Goal: Task Accomplishment & Management: Use online tool/utility

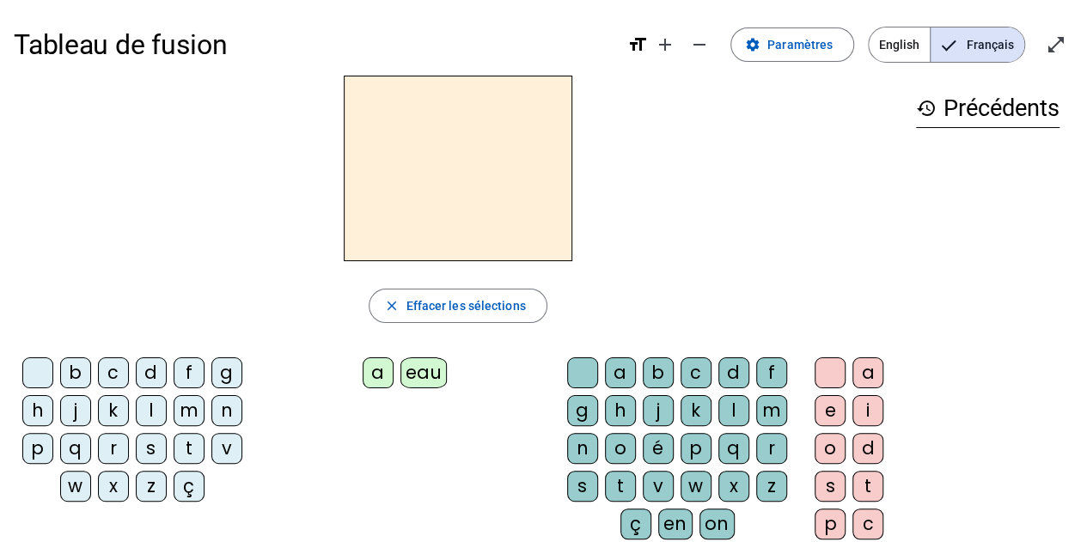
click at [76, 377] on div "b" at bounding box center [75, 373] width 31 height 31
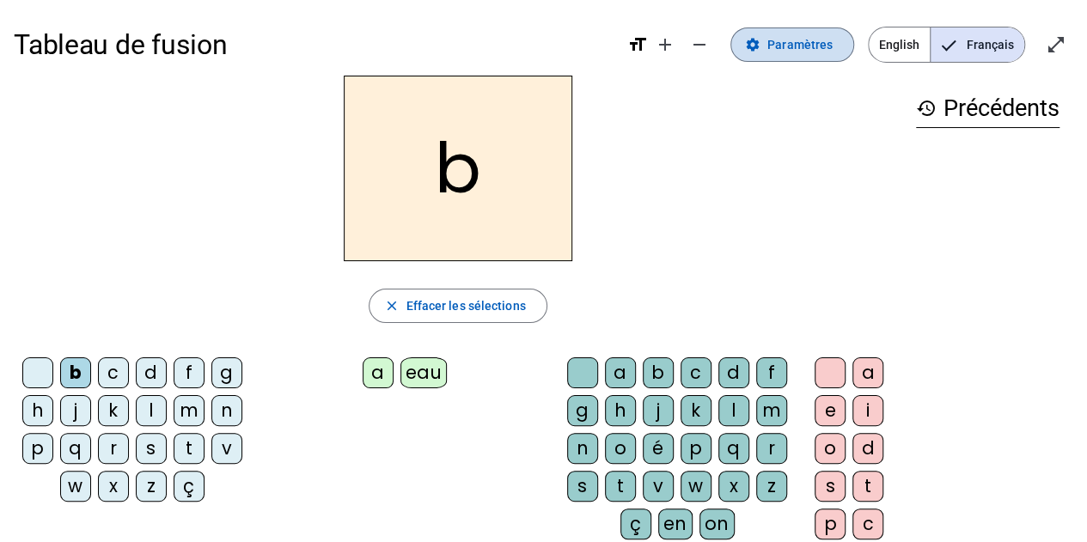
click at [806, 49] on span "Paramètres" at bounding box center [800, 44] width 65 height 21
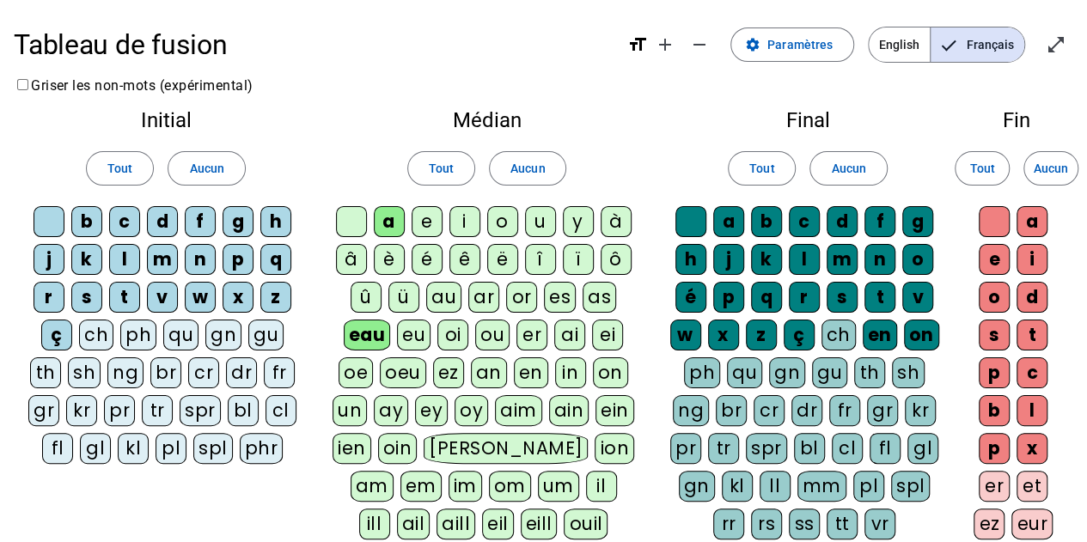
click at [447, 296] on div "au" at bounding box center [443, 297] width 35 height 31
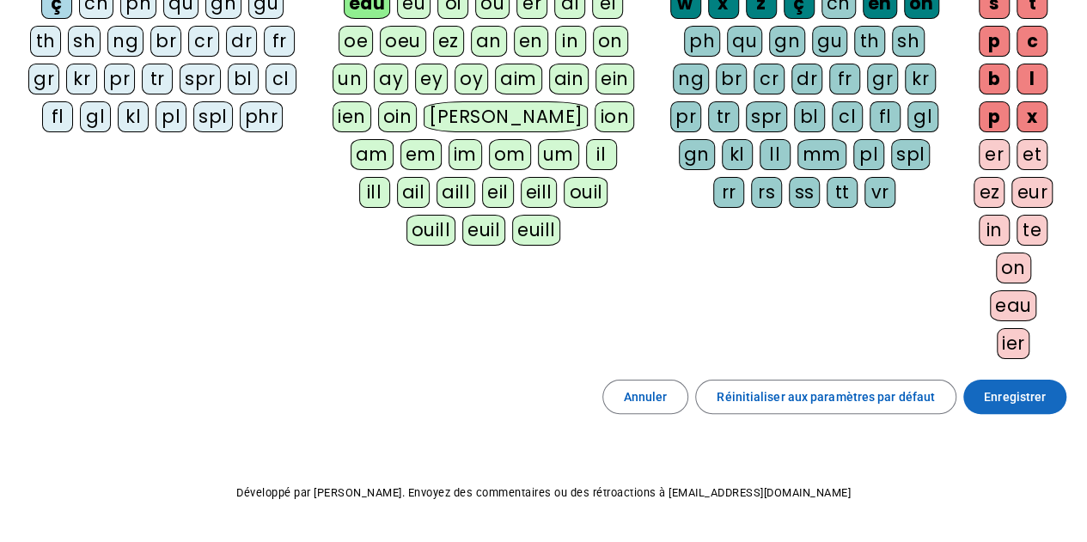
click at [1009, 387] on span "Enregistrer" at bounding box center [1015, 397] width 62 height 21
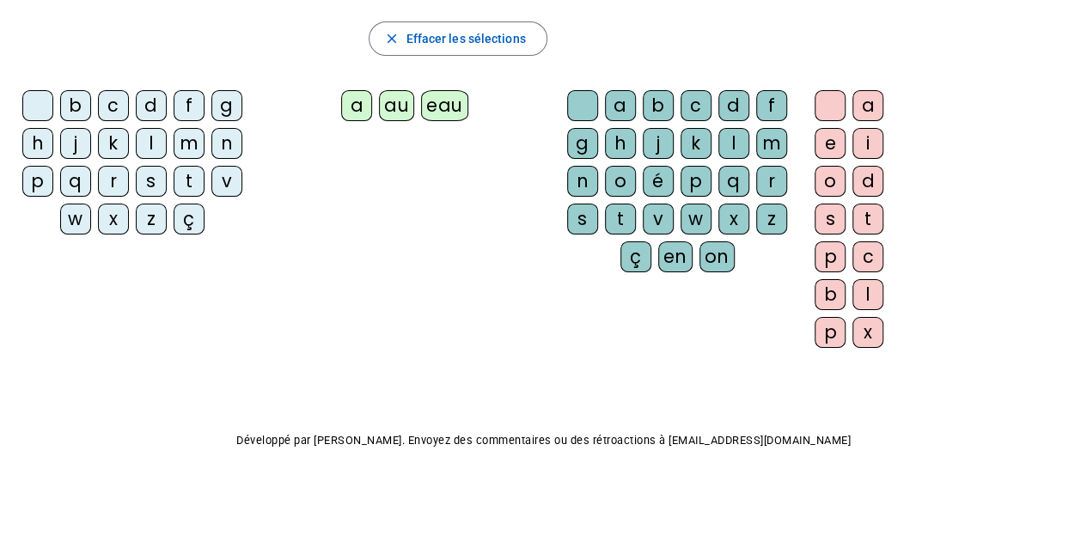
scroll to position [218, 0]
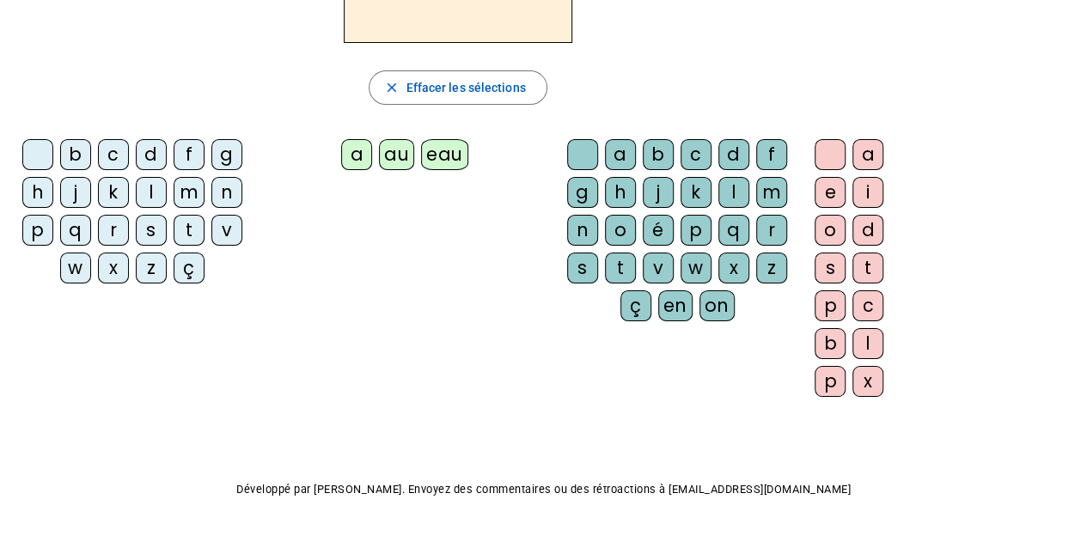
click at [82, 149] on div "b" at bounding box center [75, 154] width 31 height 31
drag, startPoint x: 35, startPoint y: 227, endPoint x: 267, endPoint y: 202, distance: 233.4
click at [35, 227] on div "p" at bounding box center [37, 230] width 31 height 31
drag, startPoint x: 449, startPoint y: 151, endPoint x: 522, endPoint y: 159, distance: 73.5
click at [449, 151] on div "eau" at bounding box center [444, 154] width 47 height 31
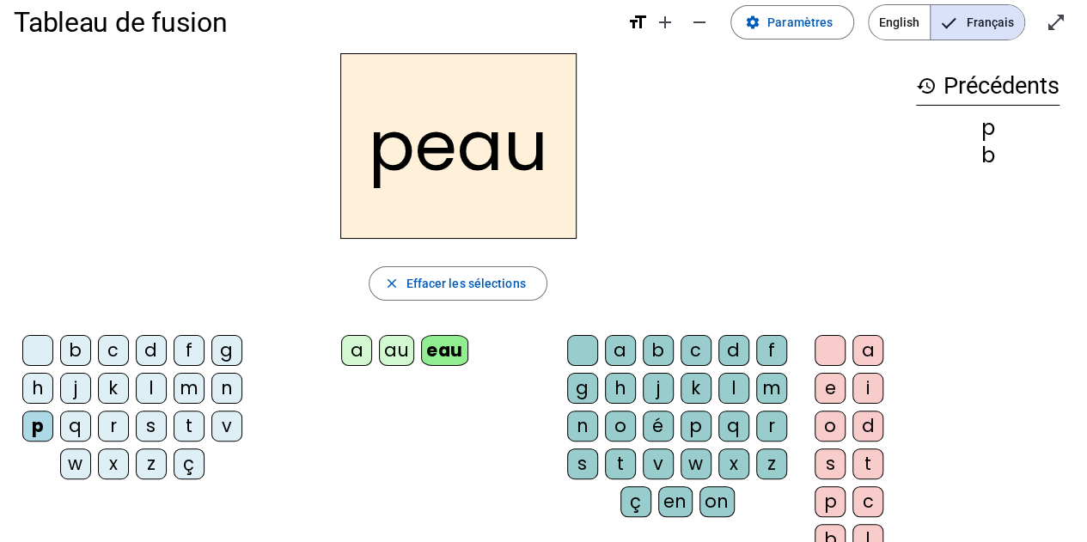
scroll to position [17, 0]
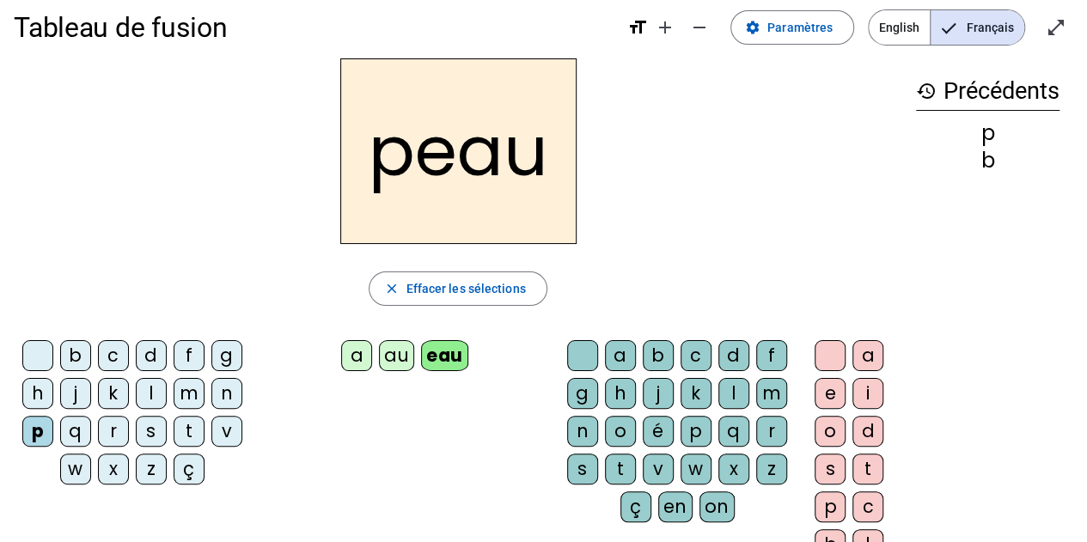
click at [75, 363] on div "b" at bounding box center [75, 355] width 31 height 31
click at [150, 435] on div "s" at bounding box center [151, 431] width 31 height 31
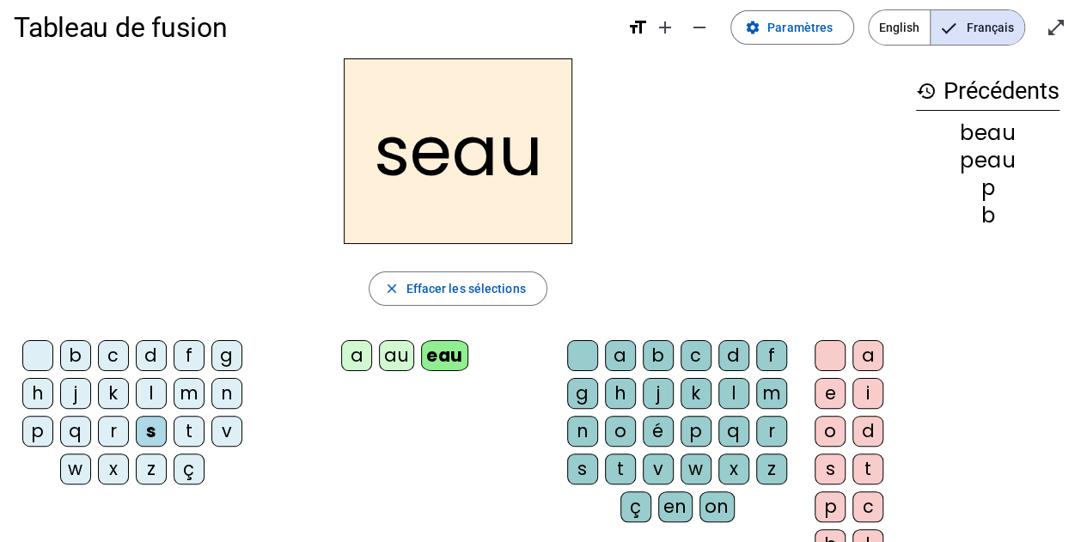
click at [237, 431] on div "v" at bounding box center [226, 431] width 31 height 31
click at [29, 353] on div at bounding box center [37, 355] width 31 height 31
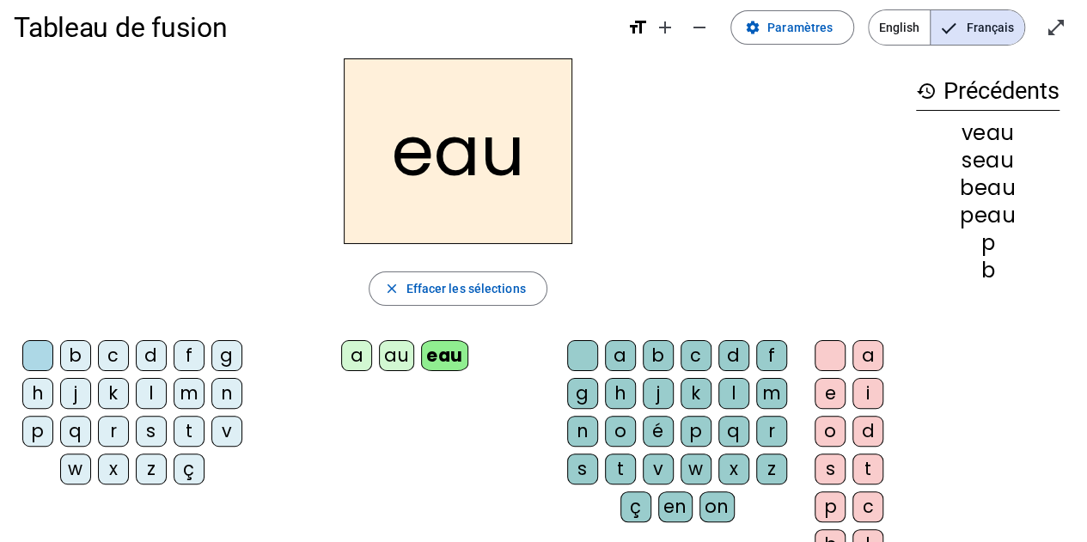
click at [393, 351] on div "au" at bounding box center [396, 355] width 35 height 31
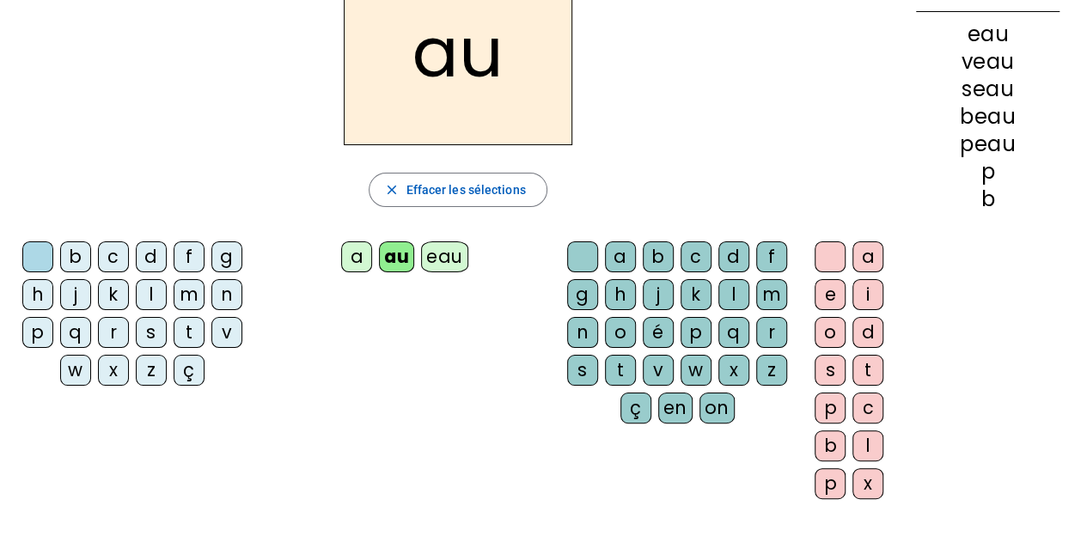
scroll to position [124, 0]
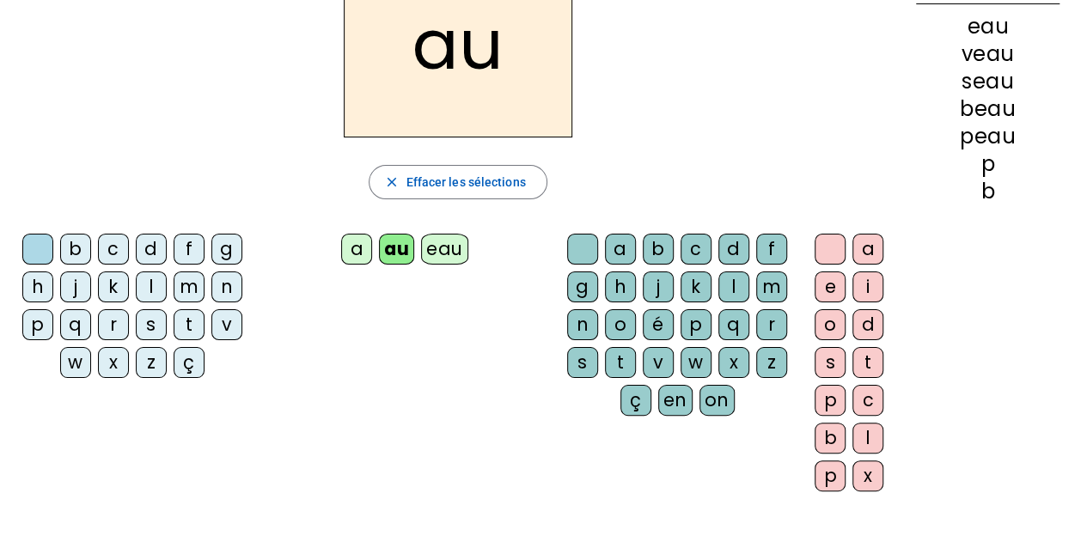
click at [873, 477] on div "x" at bounding box center [868, 476] width 31 height 31
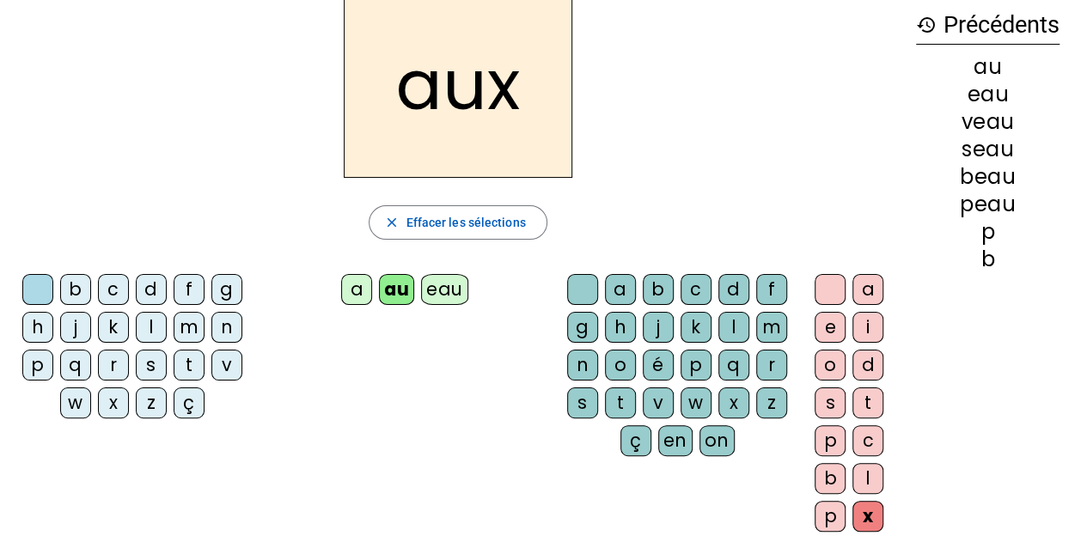
scroll to position [81, 0]
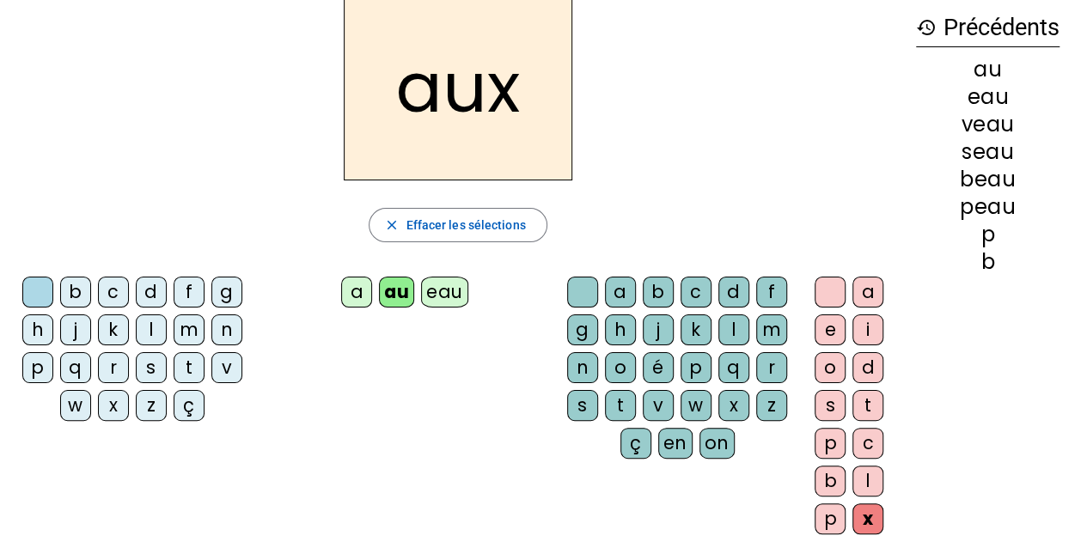
click at [185, 369] on div "t" at bounding box center [189, 367] width 31 height 31
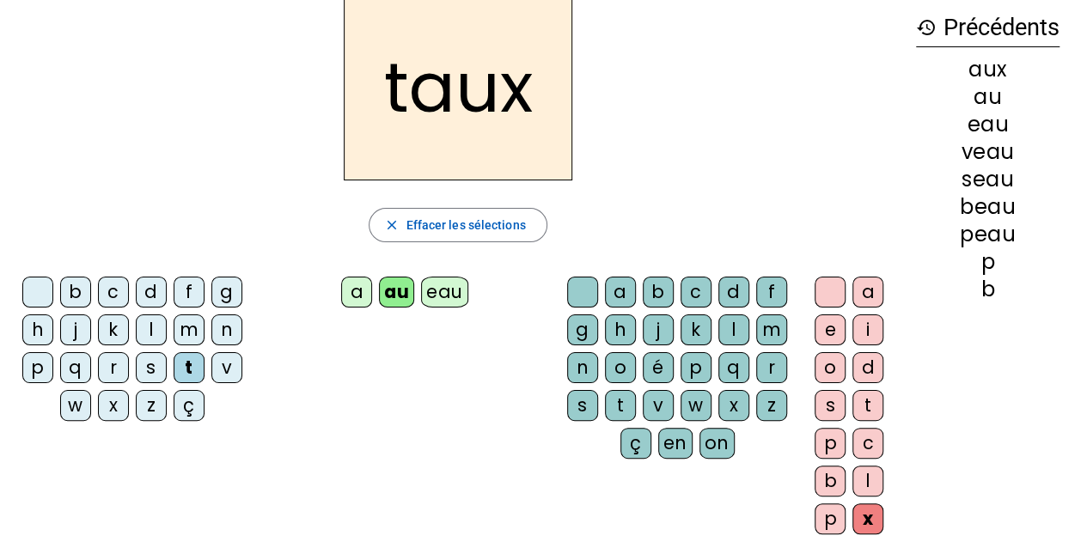
click at [186, 326] on div "m" at bounding box center [189, 330] width 31 height 31
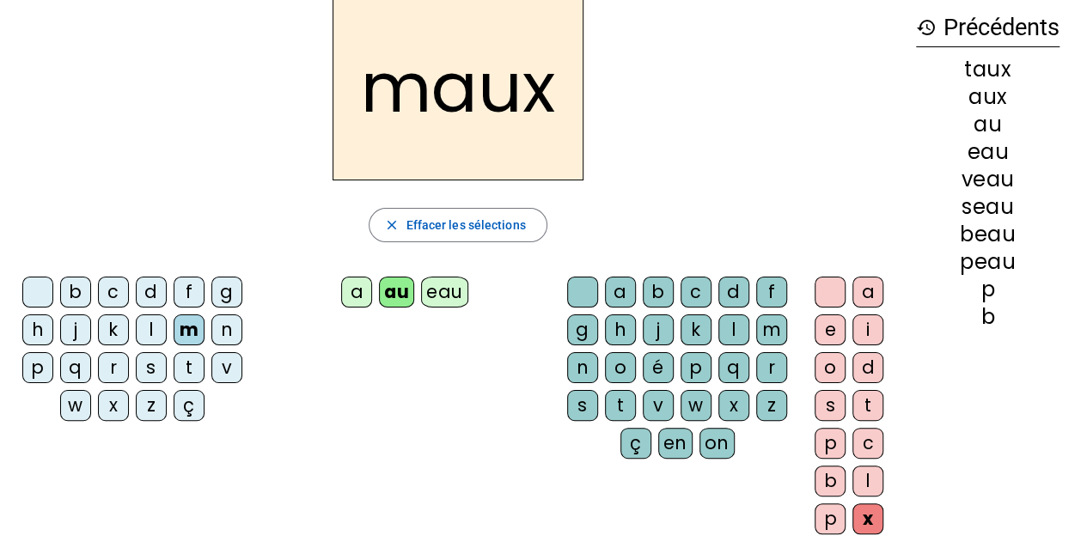
click at [186, 295] on div "f" at bounding box center [189, 292] width 31 height 31
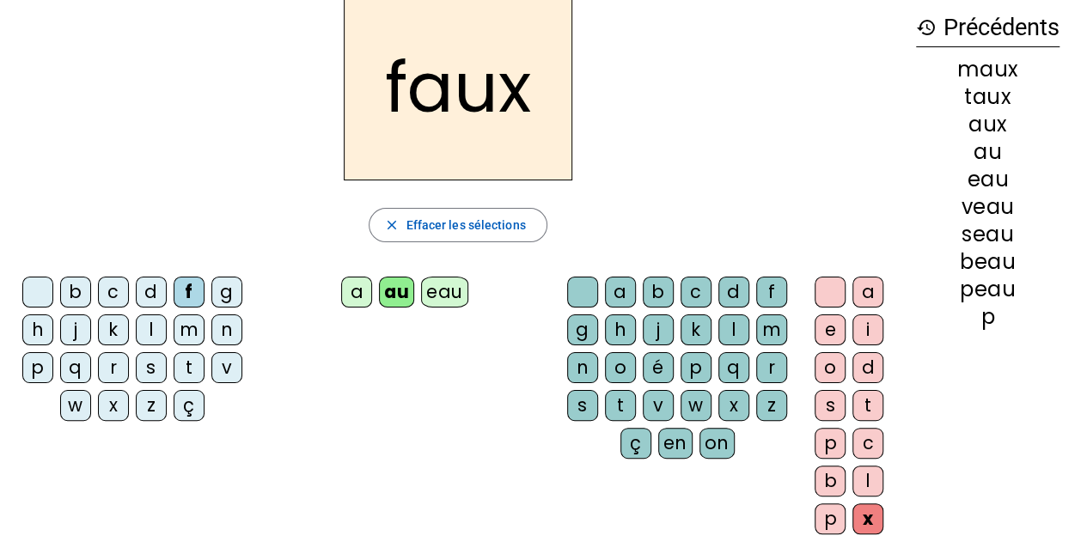
click at [868, 400] on div "t" at bounding box center [868, 405] width 31 height 31
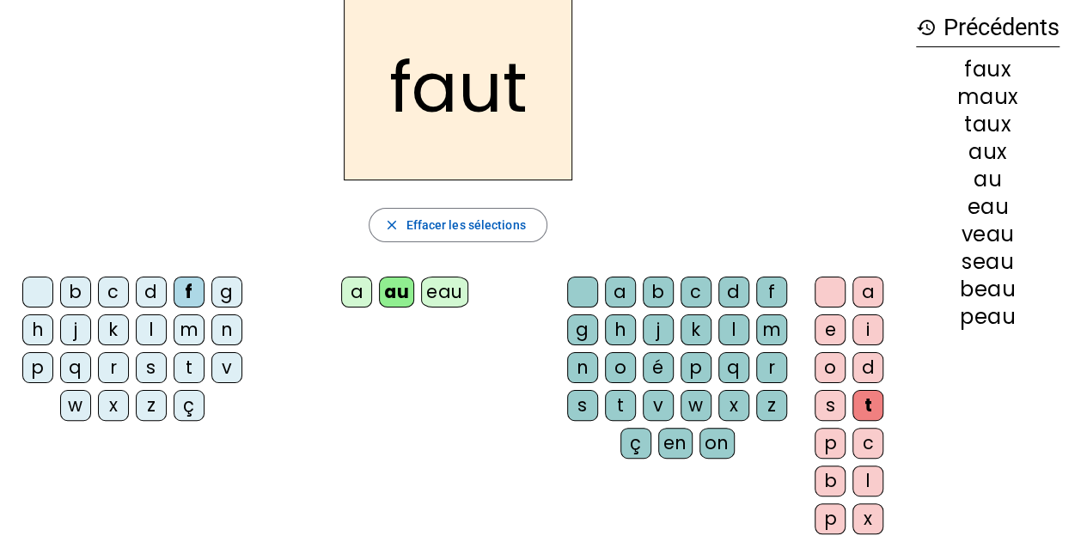
click at [38, 331] on div "h" at bounding box center [37, 330] width 31 height 31
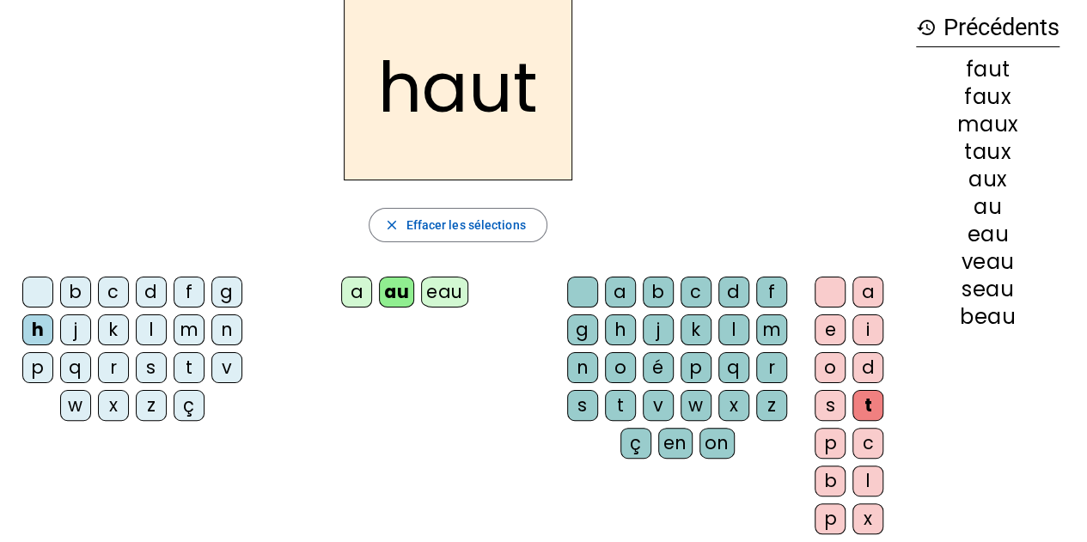
click at [222, 364] on div "v" at bounding box center [226, 367] width 31 height 31
